Goal: Task Accomplishment & Management: Use online tool/utility

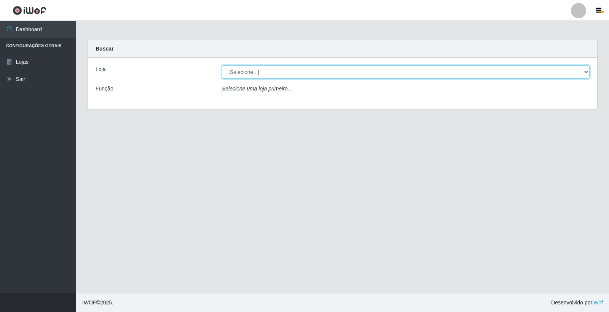
click at [290, 73] on select "[Selecione...] O Feirão - [GEOGRAPHIC_DATA]" at bounding box center [406, 71] width 368 height 13
select select "327"
click at [222, 65] on select "[Selecione...] O Feirão - [GEOGRAPHIC_DATA]" at bounding box center [406, 71] width 368 height 13
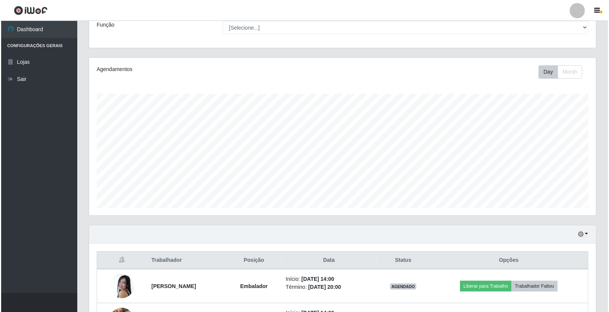
scroll to position [126, 0]
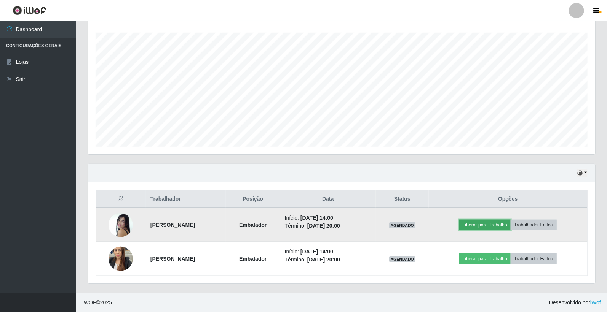
click at [508, 223] on button "Liberar para Trabalho" at bounding box center [484, 225] width 51 height 11
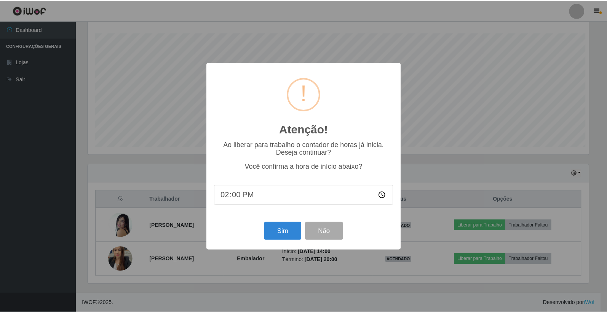
scroll to position [158, 502]
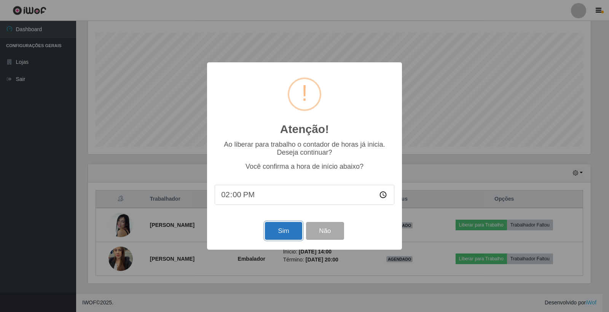
click at [276, 233] on button "Sim" at bounding box center [283, 231] width 37 height 18
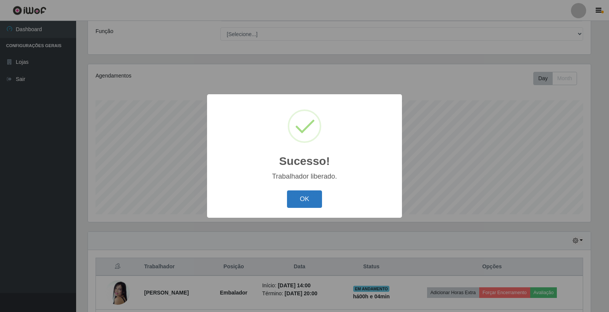
click at [308, 197] on button "OK" at bounding box center [304, 200] width 35 height 18
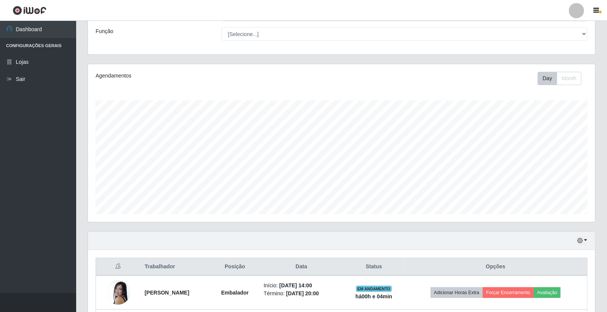
scroll to position [126, 0]
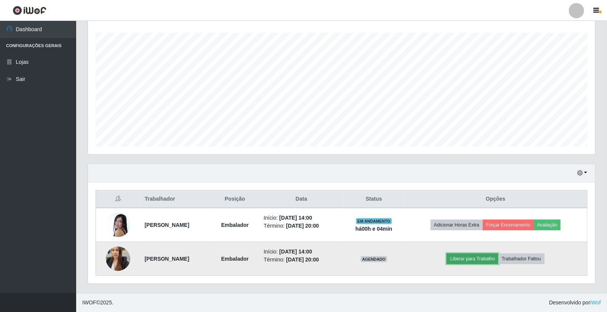
click at [467, 263] on button "Liberar para Trabalho" at bounding box center [471, 259] width 51 height 11
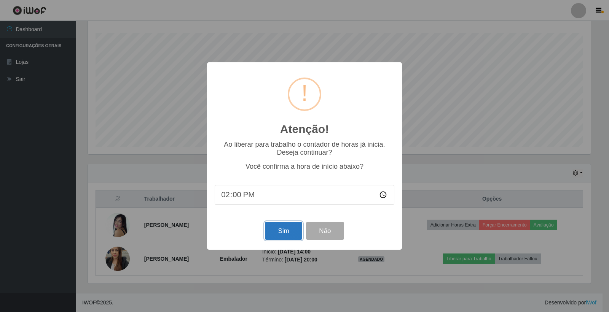
click at [281, 230] on button "Sim" at bounding box center [283, 231] width 37 height 18
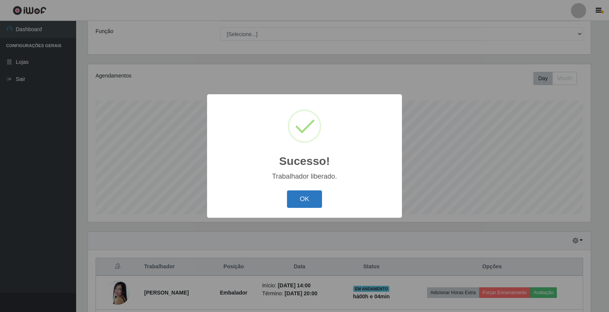
click at [299, 204] on button "OK" at bounding box center [304, 200] width 35 height 18
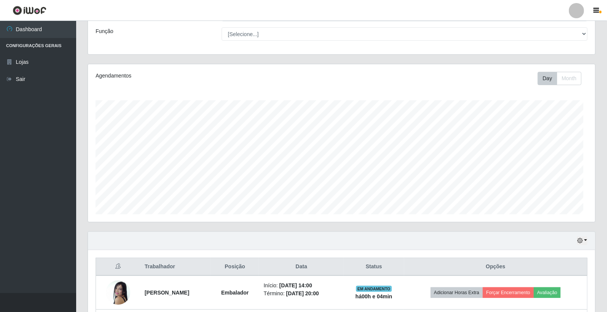
scroll to position [158, 507]
